Goal: Task Accomplishment & Management: Use online tool/utility

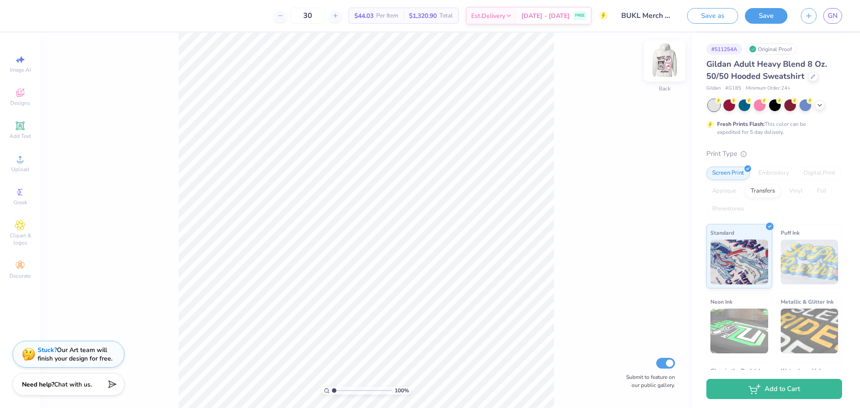
click at [658, 57] on img at bounding box center [665, 61] width 36 height 36
click at [658, 57] on img at bounding box center [665, 61] width 18 height 18
click at [831, 17] on span "GN" at bounding box center [833, 16] width 10 height 10
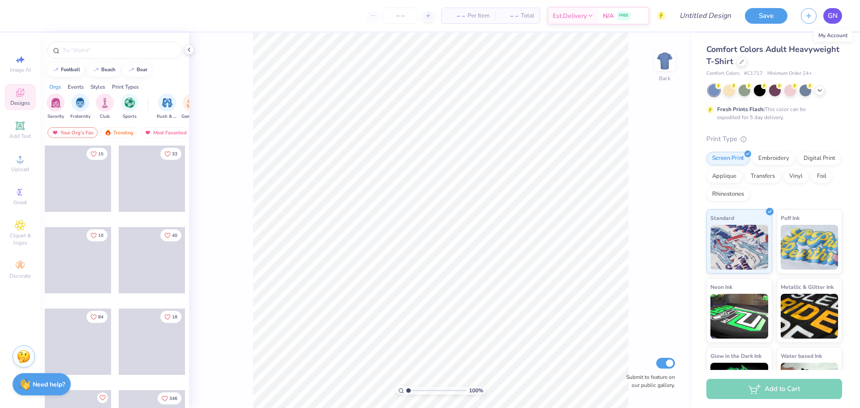
click at [836, 16] on span "GN" at bounding box center [833, 16] width 10 height 10
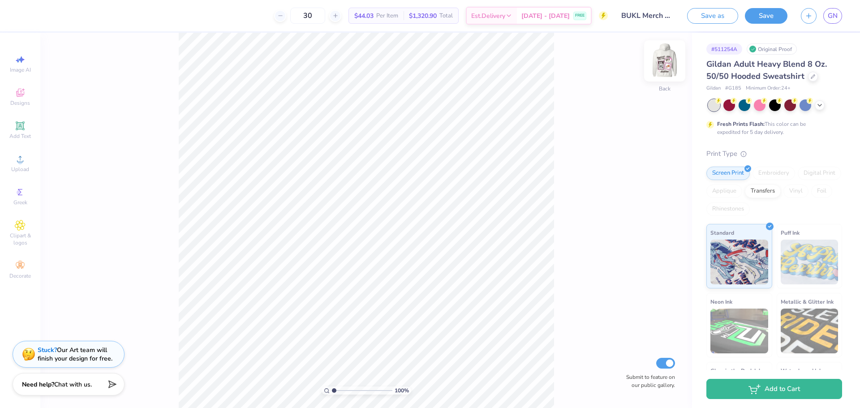
click at [665, 57] on img at bounding box center [665, 61] width 36 height 36
type input "15.00"
type input "16.58"
type input "6.75"
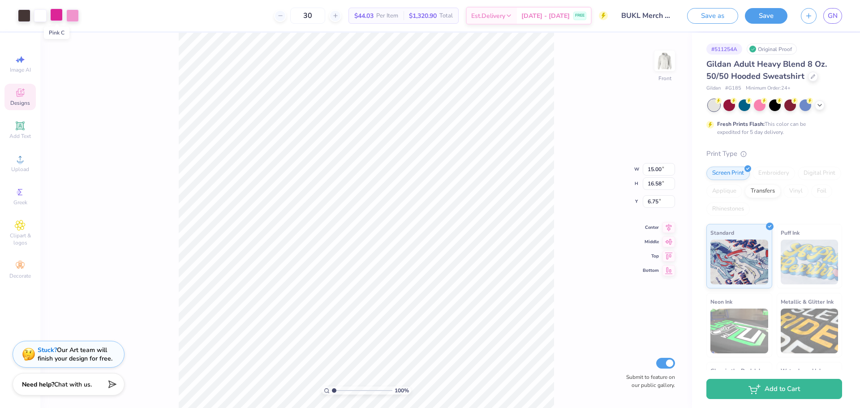
click at [54, 14] on div at bounding box center [56, 15] width 13 height 13
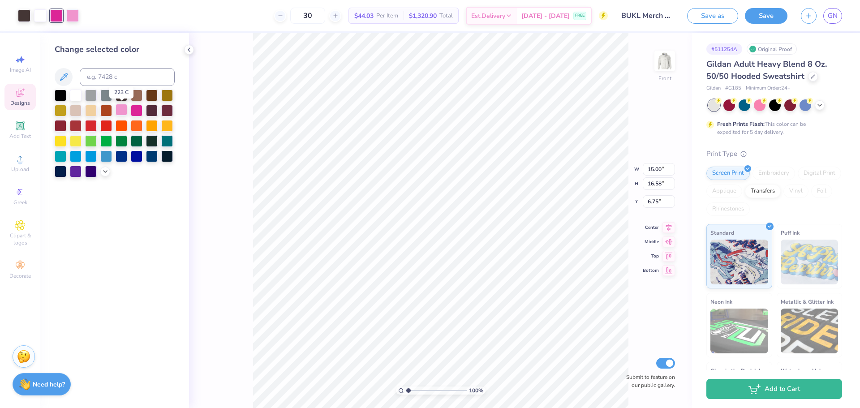
click at [116, 109] on div at bounding box center [122, 110] width 12 height 12
click at [247, 141] on div "100 % Front W 15.00 15.00 " H 16.58 16.58 " Y 6.75 6.75 " Center Middle Top Bot…" at bounding box center [440, 220] width 503 height 375
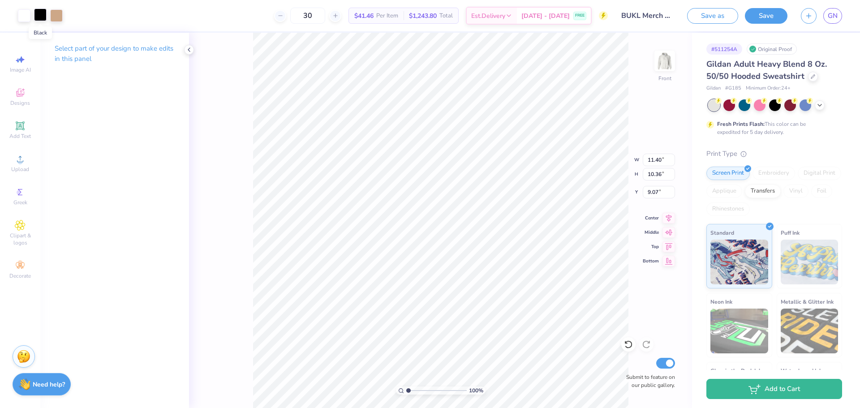
click at [43, 16] on div at bounding box center [40, 15] width 13 height 13
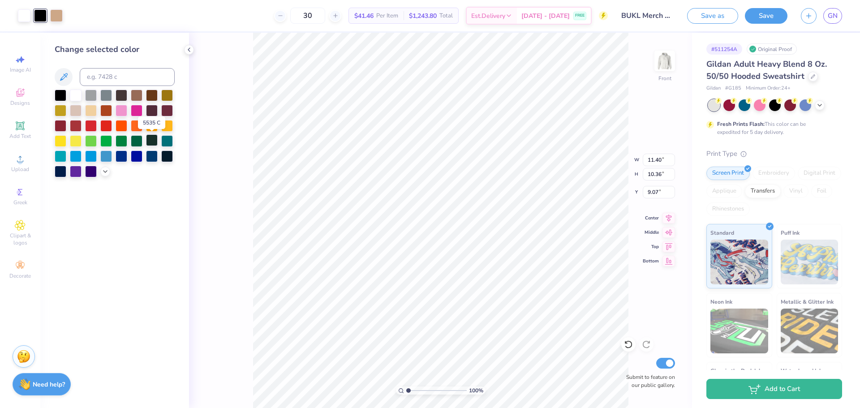
click at [151, 142] on div at bounding box center [152, 140] width 12 height 12
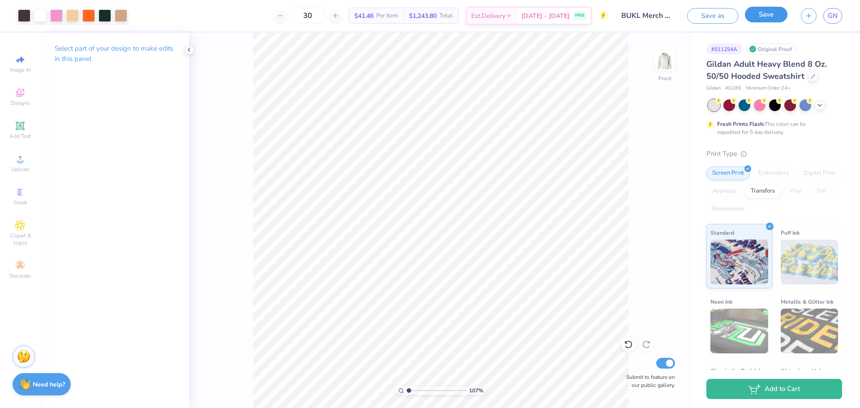
click at [754, 19] on button "Save" at bounding box center [766, 15] width 43 height 16
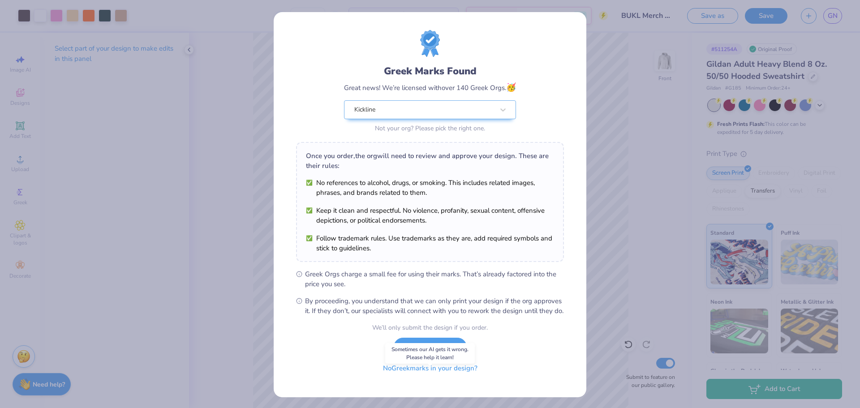
click at [447, 378] on button "No Greek marks in your design?" at bounding box center [430, 368] width 110 height 18
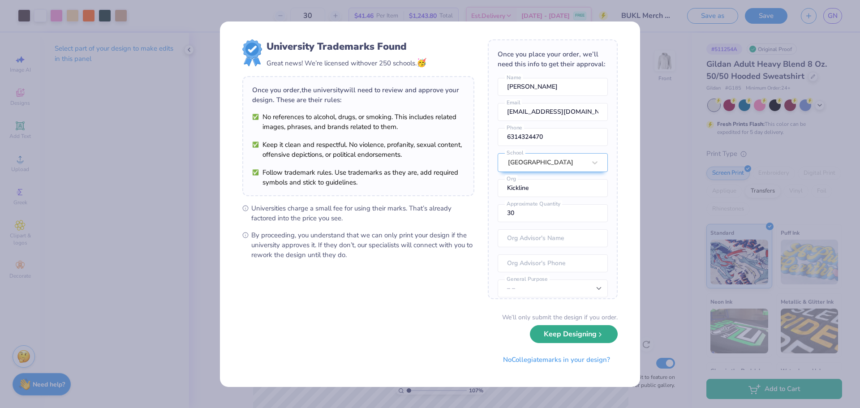
click at [600, 337] on icon "submit" at bounding box center [600, 334] width 7 height 7
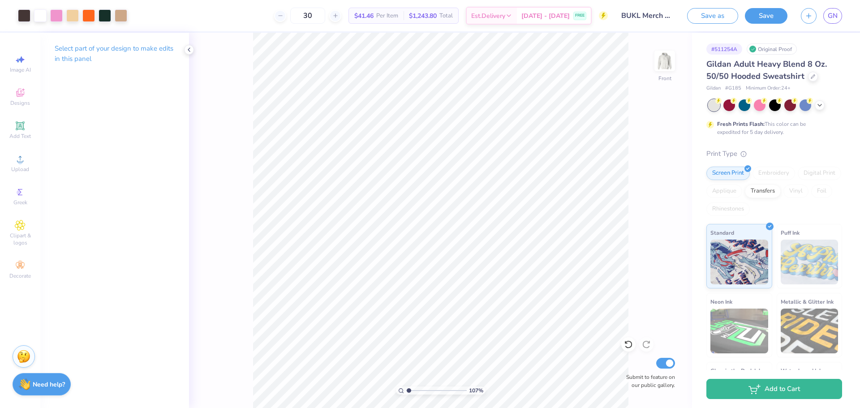
type input "1.07448622403375"
click at [830, 13] on span "GN" at bounding box center [833, 16] width 10 height 10
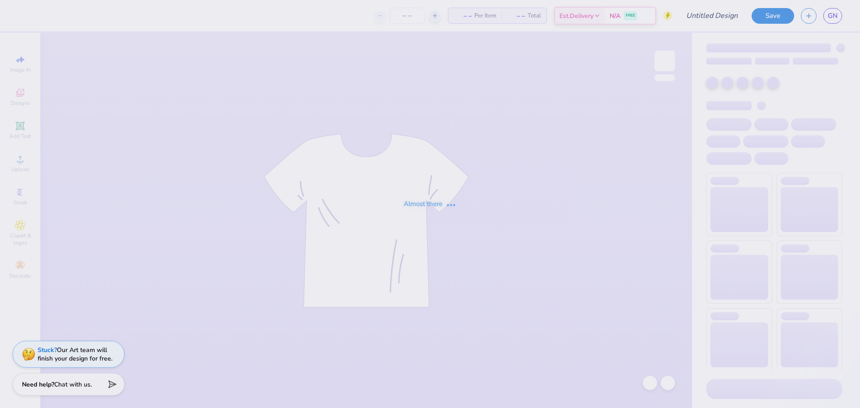
type input "BUKL Merch Mockup"
type input "30"
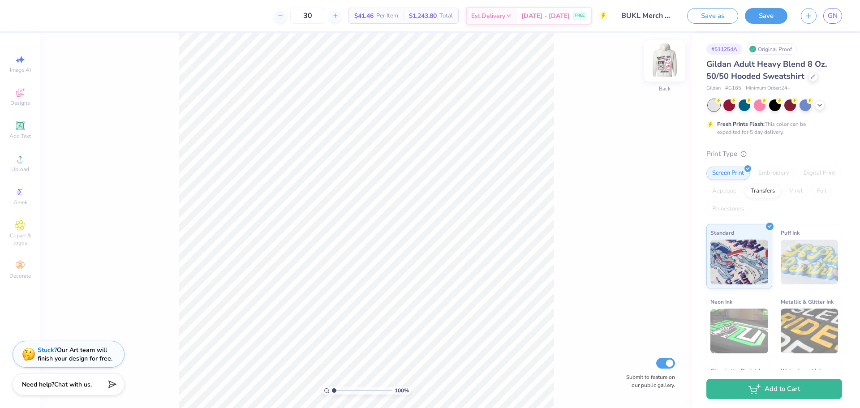
click at [668, 62] on img at bounding box center [665, 61] width 36 height 36
click at [23, 241] on span "Clipart & logos" at bounding box center [19, 239] width 31 height 14
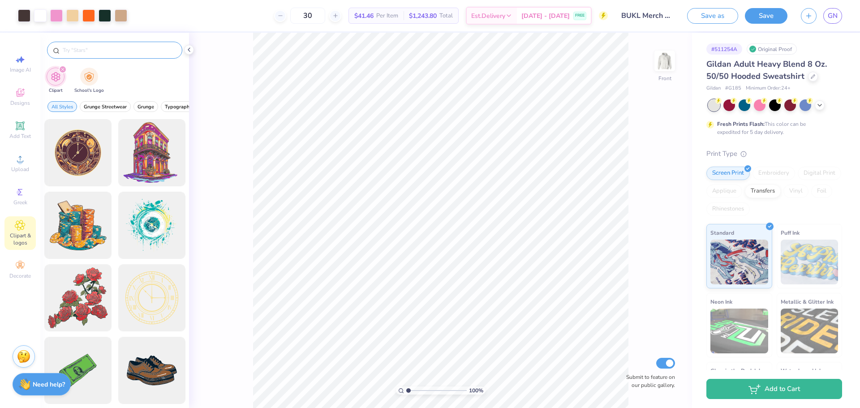
click at [77, 46] on input "text" at bounding box center [119, 50] width 115 height 9
type input "square"
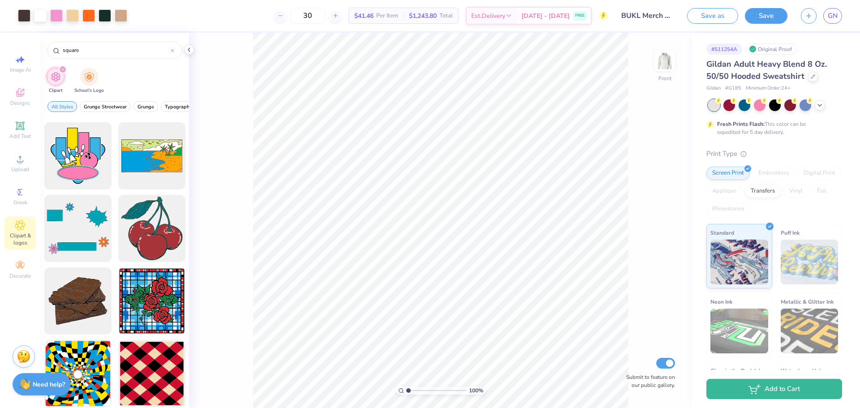
scroll to position [746, 0]
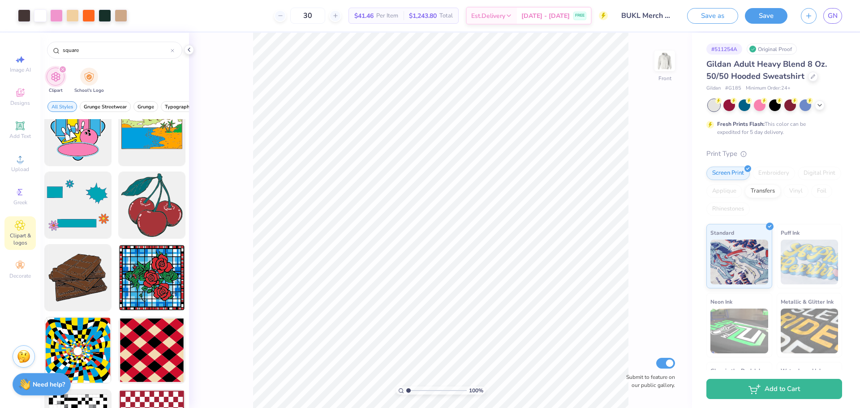
click at [221, 172] on div "100 % Front Submit to feature on our public gallery." at bounding box center [440, 220] width 503 height 375
drag, startPoint x: 410, startPoint y: 391, endPoint x: 428, endPoint y: 385, distance: 19.4
type input "4.35"
click at [428, 387] on input "range" at bounding box center [436, 391] width 60 height 8
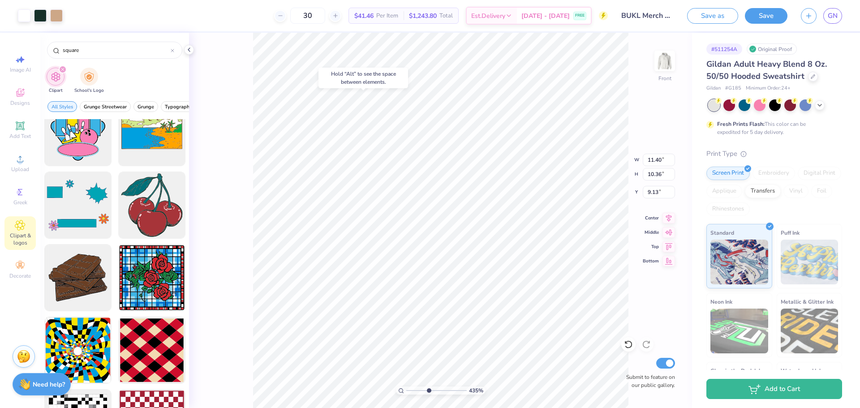
type input "9.13"
drag, startPoint x: 428, startPoint y: 390, endPoint x: 413, endPoint y: 400, distance: 17.8
type input "1.81"
click at [413, 395] on input "range" at bounding box center [436, 391] width 60 height 8
type input "9.04"
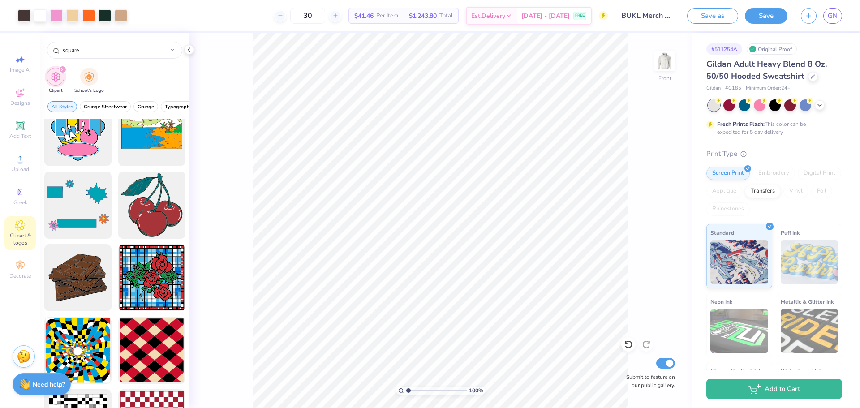
drag, startPoint x: 413, startPoint y: 390, endPoint x: 401, endPoint y: 390, distance: 11.6
click at [406, 390] on input "range" at bounding box center [436, 391] width 60 height 8
click at [833, 15] on span "GN" at bounding box center [833, 16] width 10 height 10
type input "2.47391552066752"
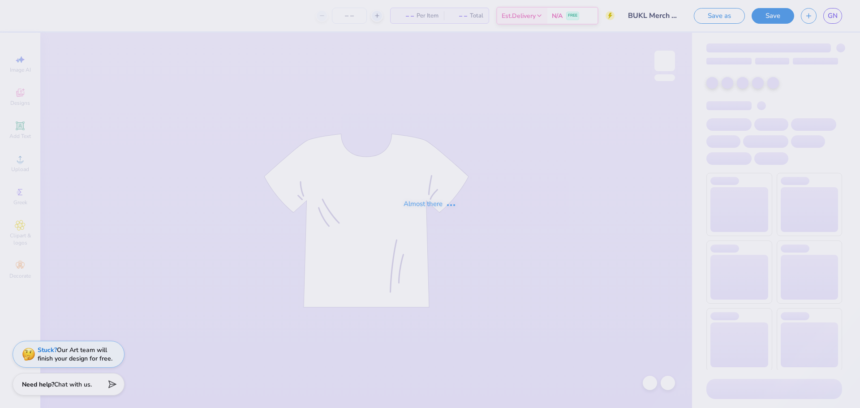
type input "30"
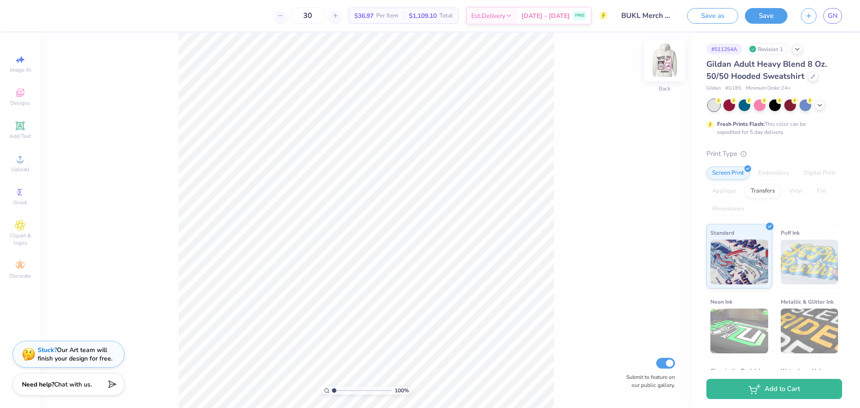
click at [661, 60] on img at bounding box center [665, 61] width 36 height 36
drag, startPoint x: 334, startPoint y: 393, endPoint x: 359, endPoint y: 388, distance: 25.7
click at [359, 388] on input "range" at bounding box center [362, 391] width 60 height 8
click at [662, 64] on img at bounding box center [665, 61] width 36 height 36
drag, startPoint x: 359, startPoint y: 391, endPoint x: 288, endPoint y: 391, distance: 71.2
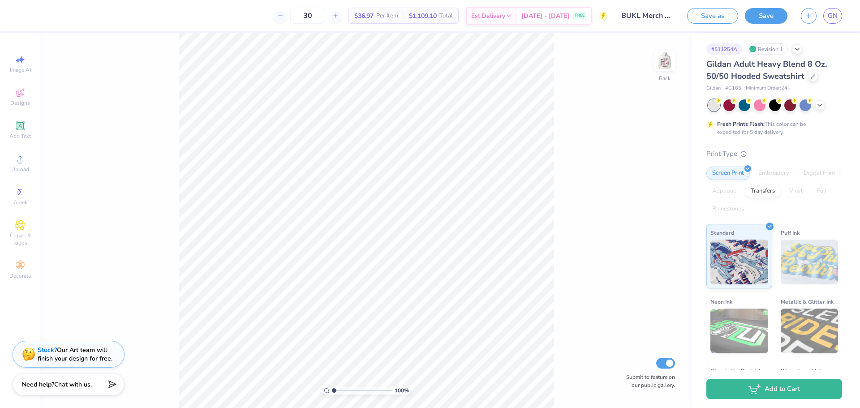
type input "1"
click at [332, 391] on input "range" at bounding box center [362, 391] width 60 height 8
click at [664, 53] on img at bounding box center [665, 61] width 36 height 36
click at [834, 18] on span "GN" at bounding box center [833, 16] width 10 height 10
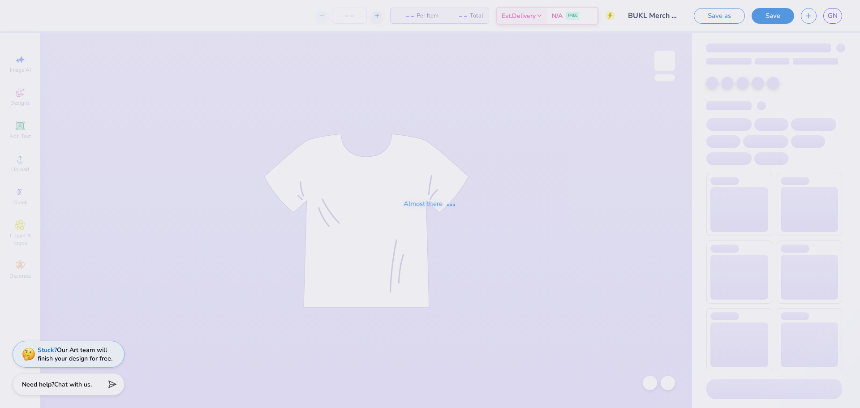
type input "30"
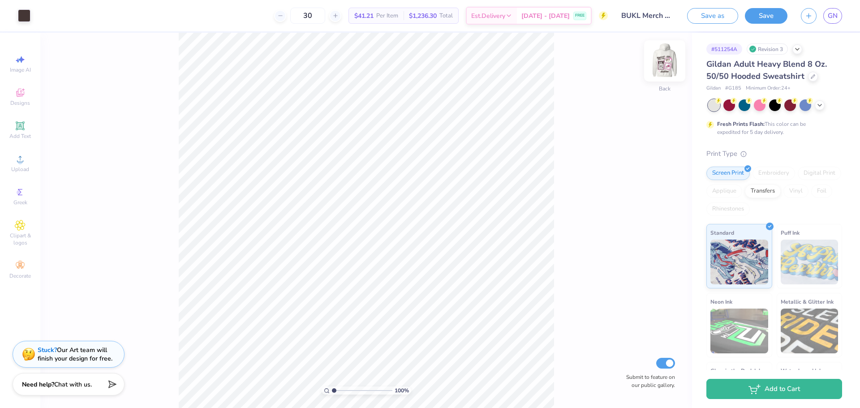
click at [660, 65] on img at bounding box center [665, 61] width 36 height 36
click at [335, 392] on input "range" at bounding box center [362, 391] width 60 height 8
drag, startPoint x: 335, startPoint y: 391, endPoint x: 330, endPoint y: 390, distance: 5.1
type input "1"
click at [332, 390] on input "range" at bounding box center [362, 391] width 60 height 8
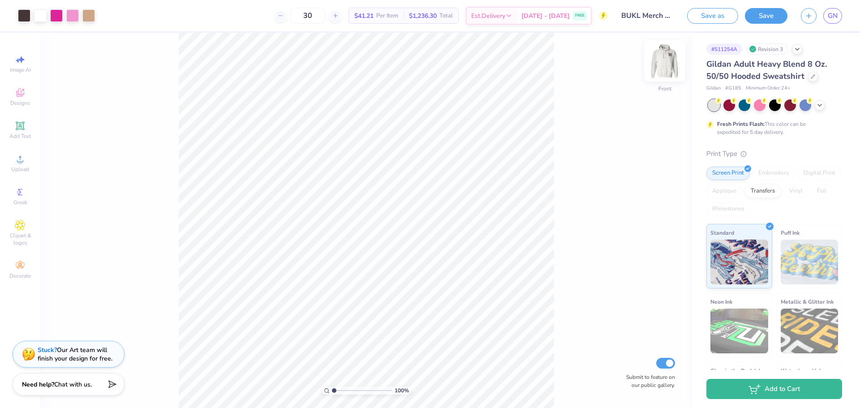
click at [666, 64] on img at bounding box center [665, 61] width 36 height 36
click at [666, 64] on img at bounding box center [665, 61] width 18 height 18
click at [90, 15] on div at bounding box center [88, 15] width 13 height 13
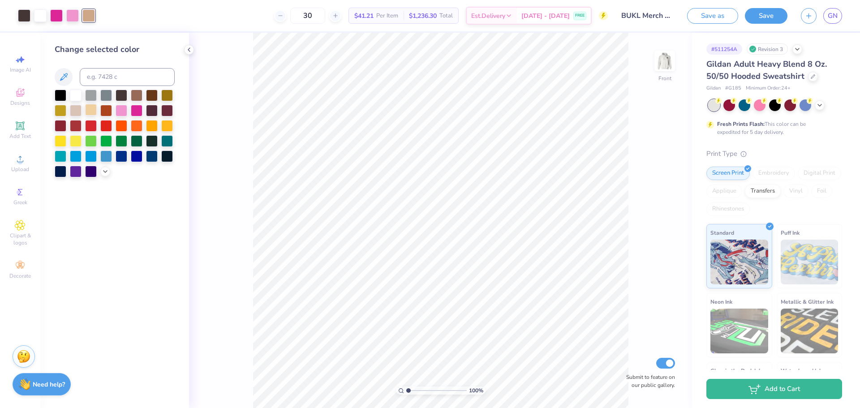
click at [93, 111] on div at bounding box center [91, 110] width 12 height 12
click at [167, 123] on div at bounding box center [167, 125] width 12 height 12
click at [107, 172] on icon at bounding box center [105, 170] width 7 height 7
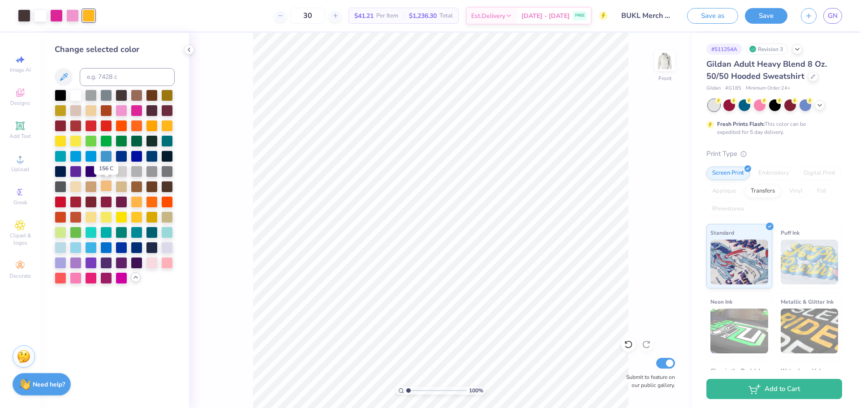
click at [109, 183] on div at bounding box center [106, 186] width 12 height 12
click at [73, 189] on div at bounding box center [76, 186] width 12 height 12
click at [89, 185] on div at bounding box center [91, 186] width 12 height 12
click at [124, 185] on div at bounding box center [122, 186] width 12 height 12
click at [246, 206] on div "100 % Front Submit to feature on our public gallery." at bounding box center [440, 220] width 503 height 375
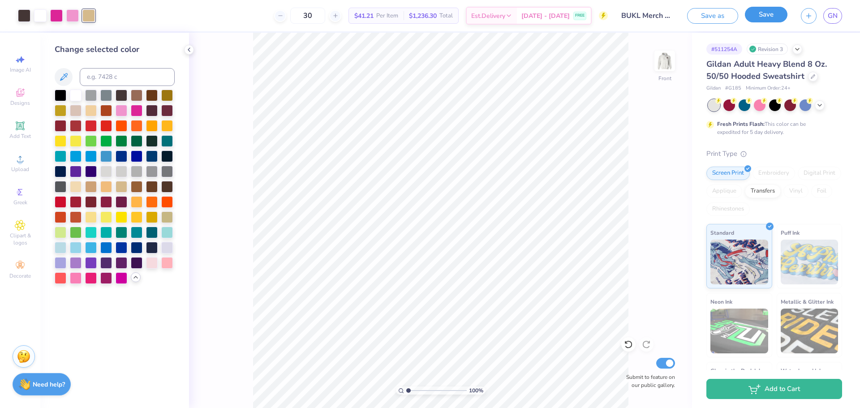
click at [770, 12] on button "Save" at bounding box center [766, 15] width 43 height 16
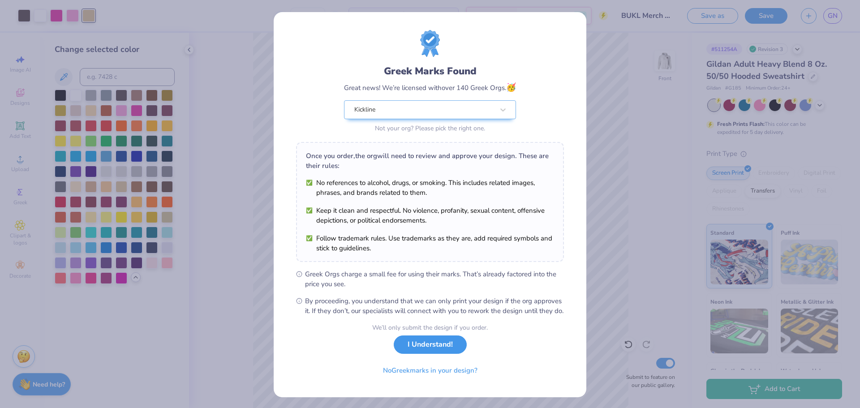
click at [414, 354] on button "I Understand!" at bounding box center [430, 344] width 73 height 18
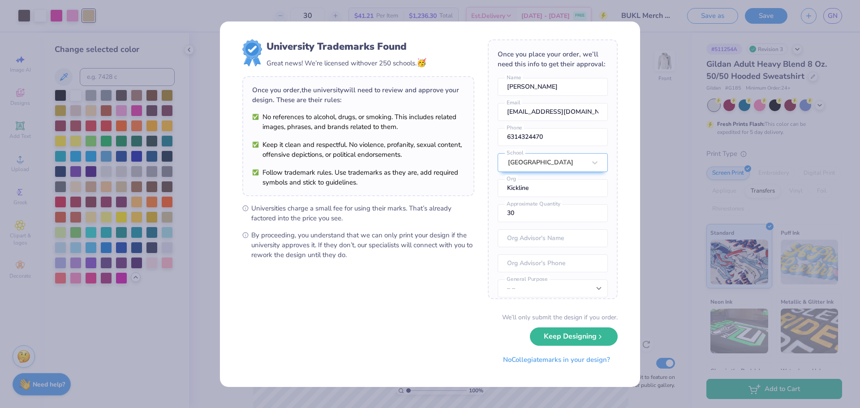
click at [667, 147] on div "University Trademarks Found Great news! We’re licensed with over 250 schools. 🥳…" at bounding box center [430, 204] width 860 height 408
click at [602, 330] on button "Keep Designing" at bounding box center [574, 334] width 88 height 18
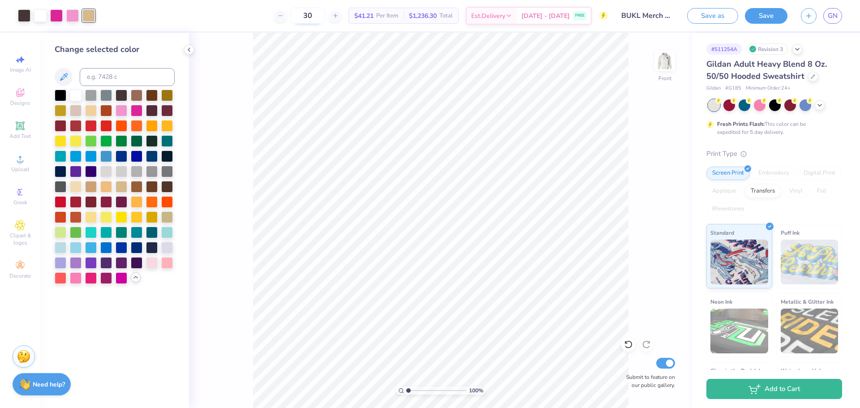
click at [325, 14] on input "30" at bounding box center [307, 16] width 35 height 16
type input "3"
click at [330, 12] on input "12" at bounding box center [312, 16] width 35 height 16
click at [325, 13] on input "100" at bounding box center [307, 16] width 35 height 16
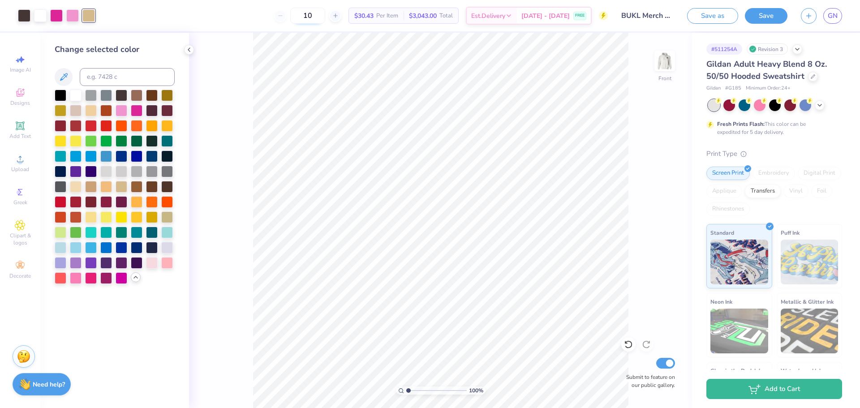
type input "1"
click at [330, 15] on input "17" at bounding box center [312, 16] width 35 height 16
type input "1"
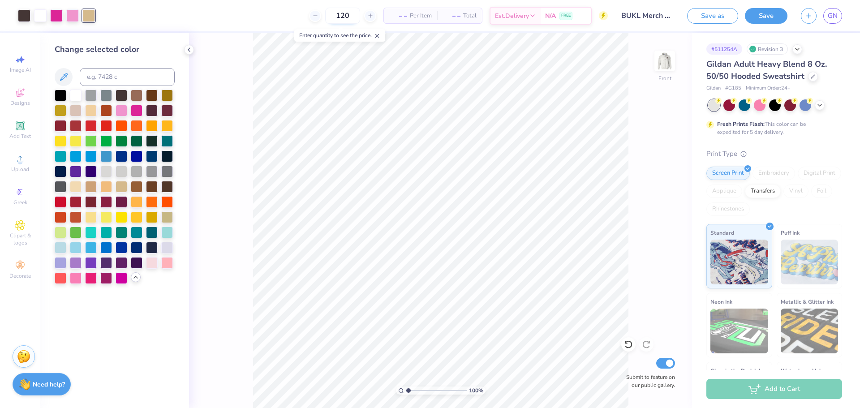
type input "120"
